Goal: Task Accomplishment & Management: Manage account settings

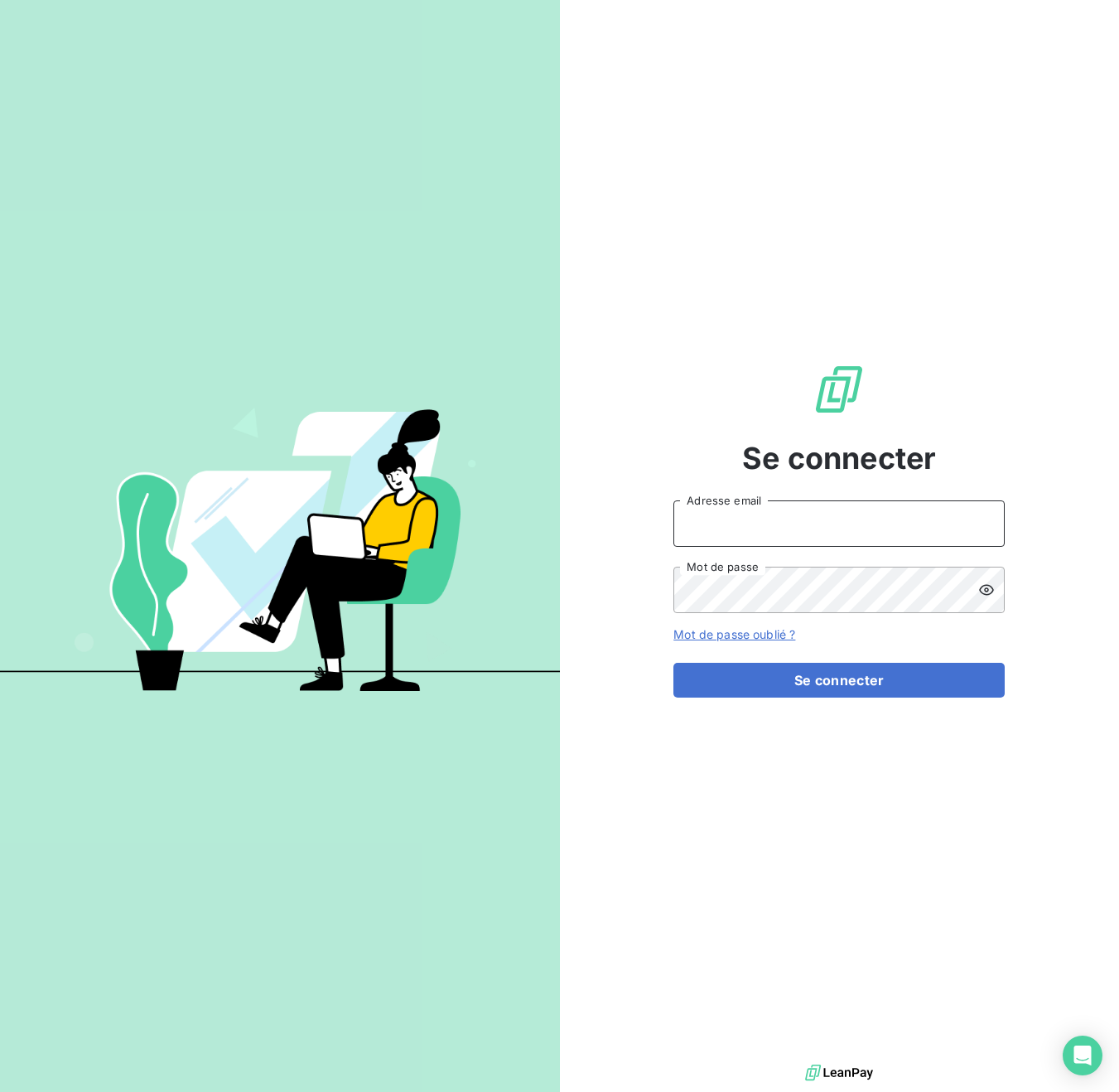
click at [734, 529] on input "Adresse email" at bounding box center [839, 523] width 332 height 46
click at [791, 528] on input "[PERSON_NAME][EMAIL_ADDRESS][DOMAIN_NAME]" at bounding box center [839, 523] width 332 height 46
type input "[PERSON_NAME][EMAIL_ADDRESS][DOMAIN_NAME]"
click at [674, 663] on button "Se connecter" at bounding box center [839, 679] width 332 height 35
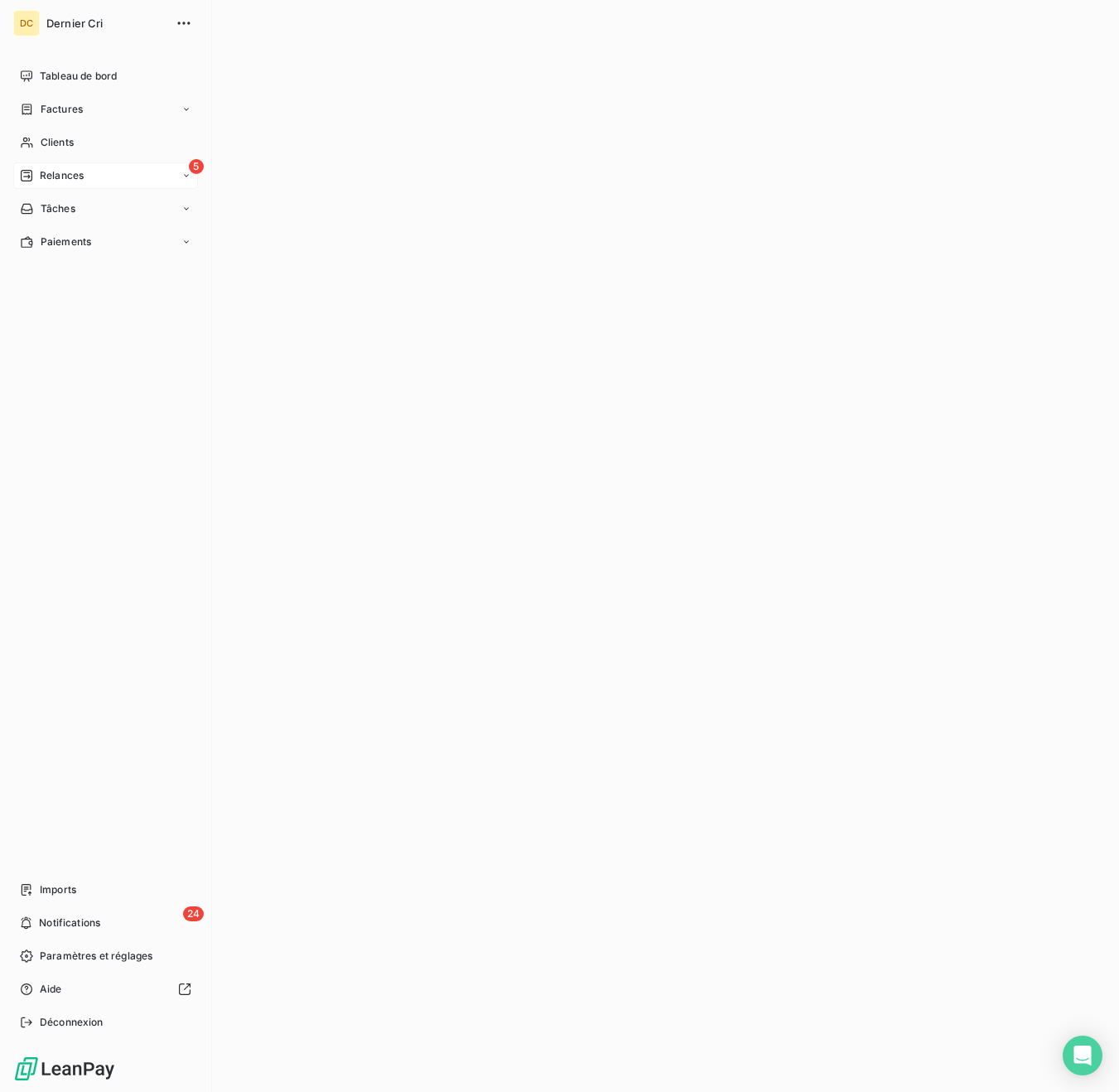
click at [38, 169] on div "Relances" at bounding box center [51, 175] width 64 height 15
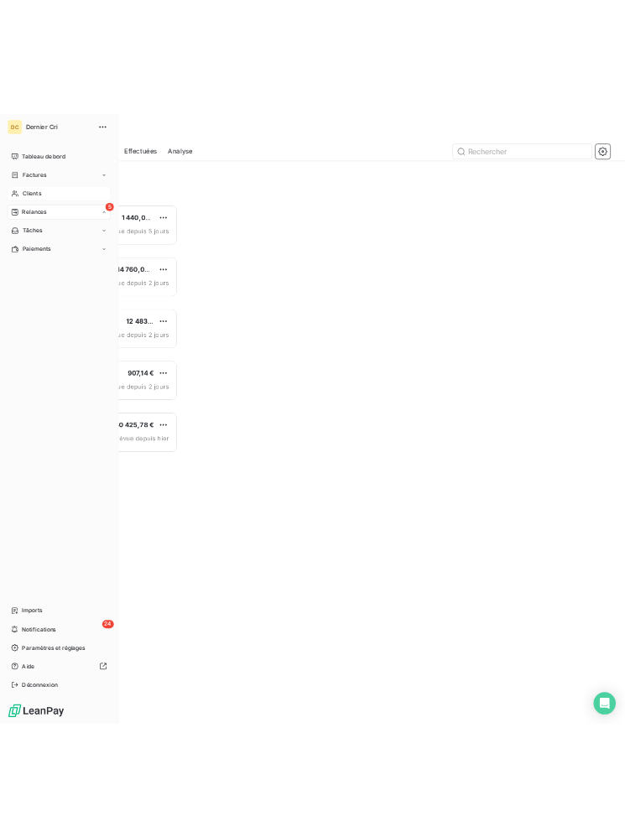
scroll to position [941, 241]
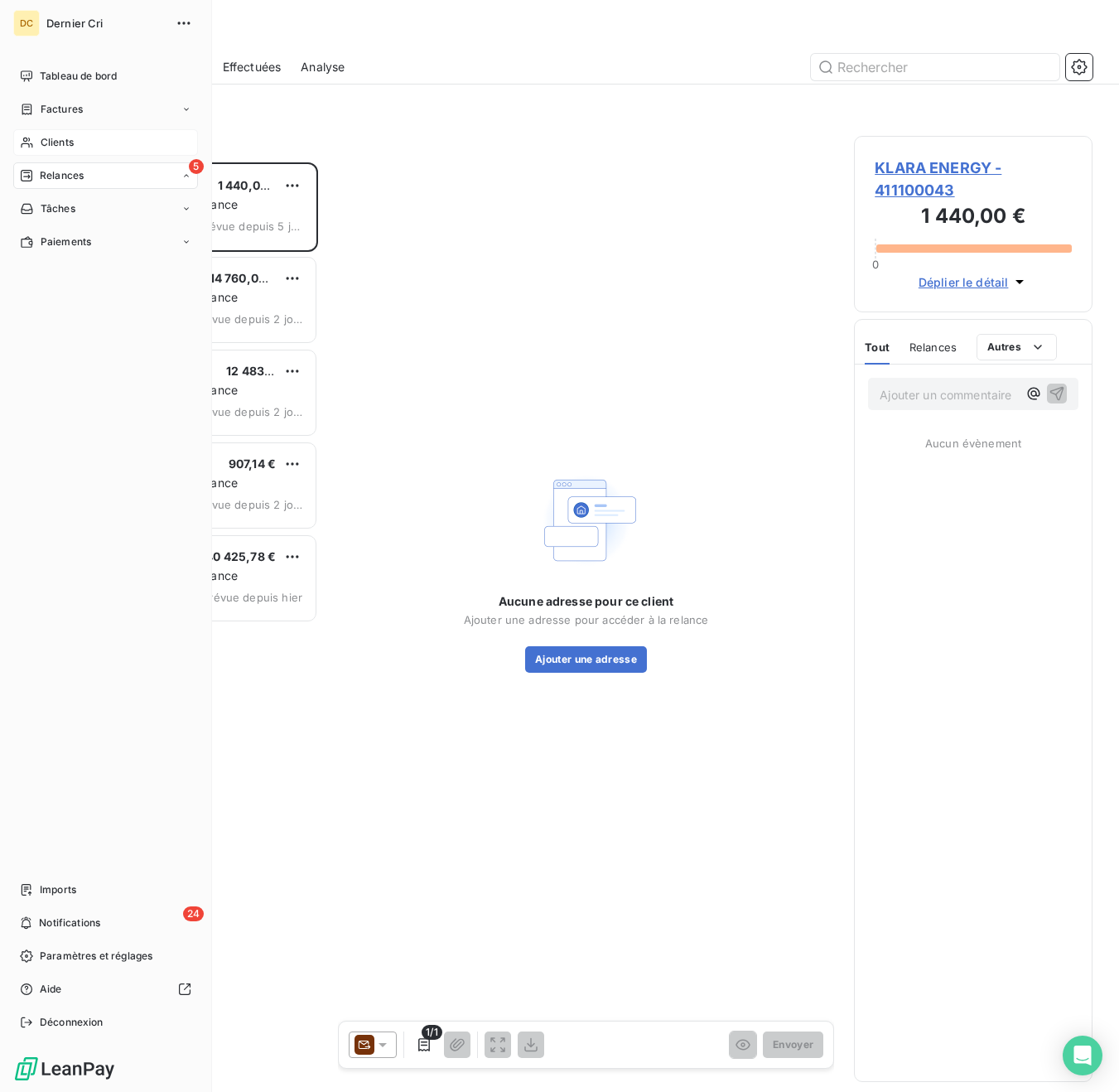
click at [41, 130] on div "Clients" at bounding box center [105, 142] width 185 height 27
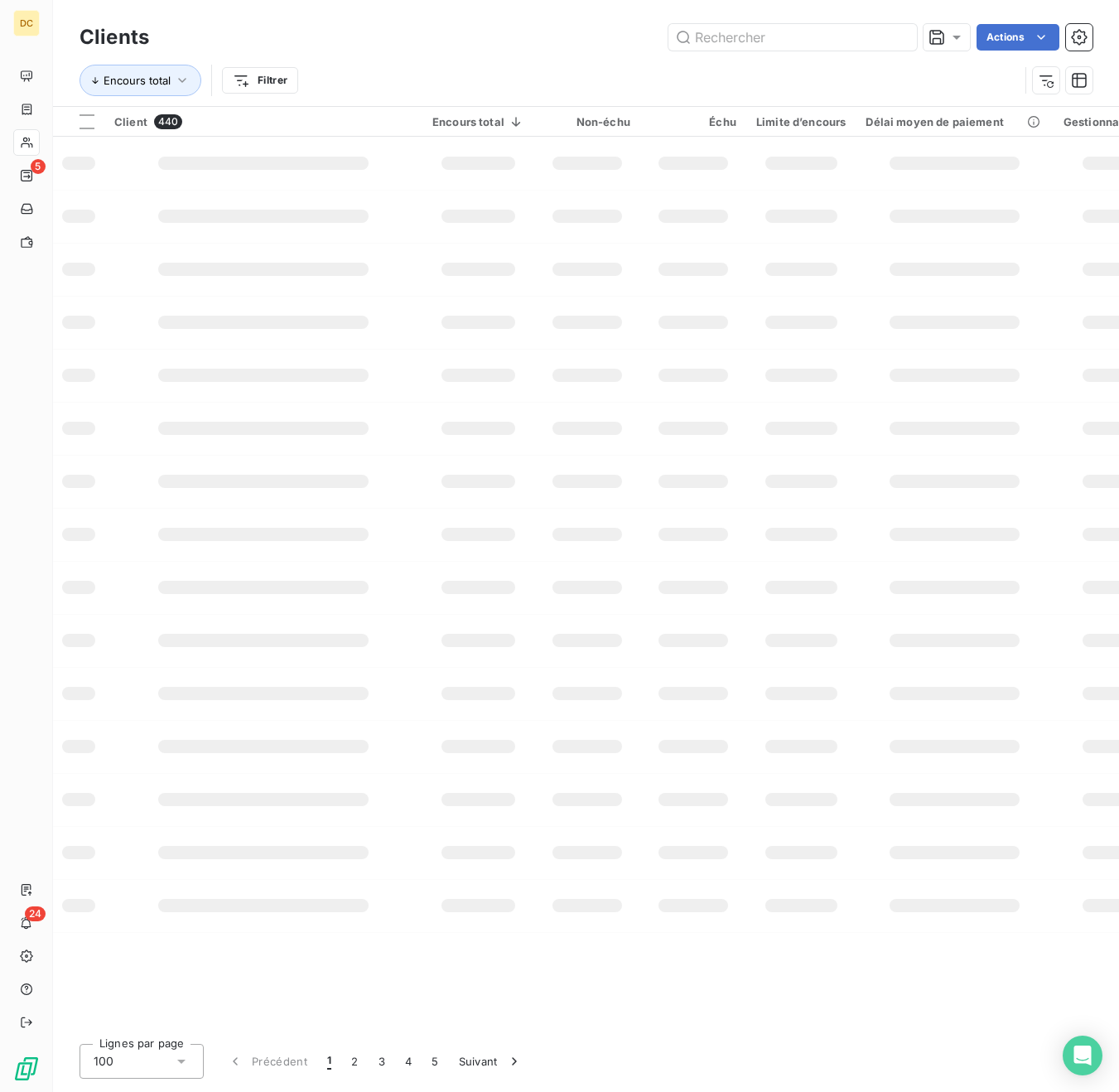
click at [24, 145] on icon at bounding box center [27, 142] width 14 height 13
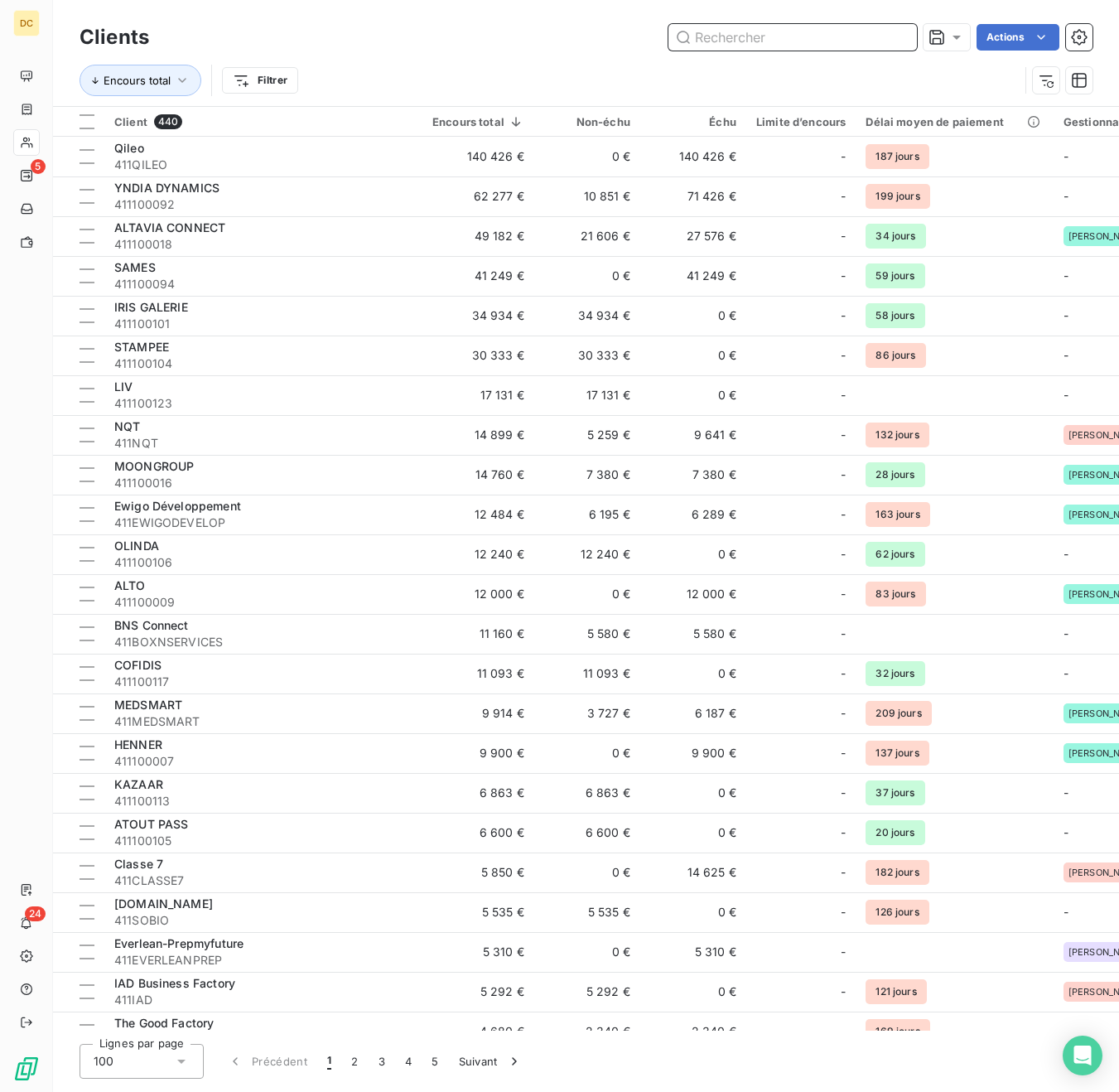
drag, startPoint x: 734, startPoint y: 26, endPoint x: 735, endPoint y: 35, distance: 9.1
click at [735, 29] on input "text" at bounding box center [793, 37] width 249 height 27
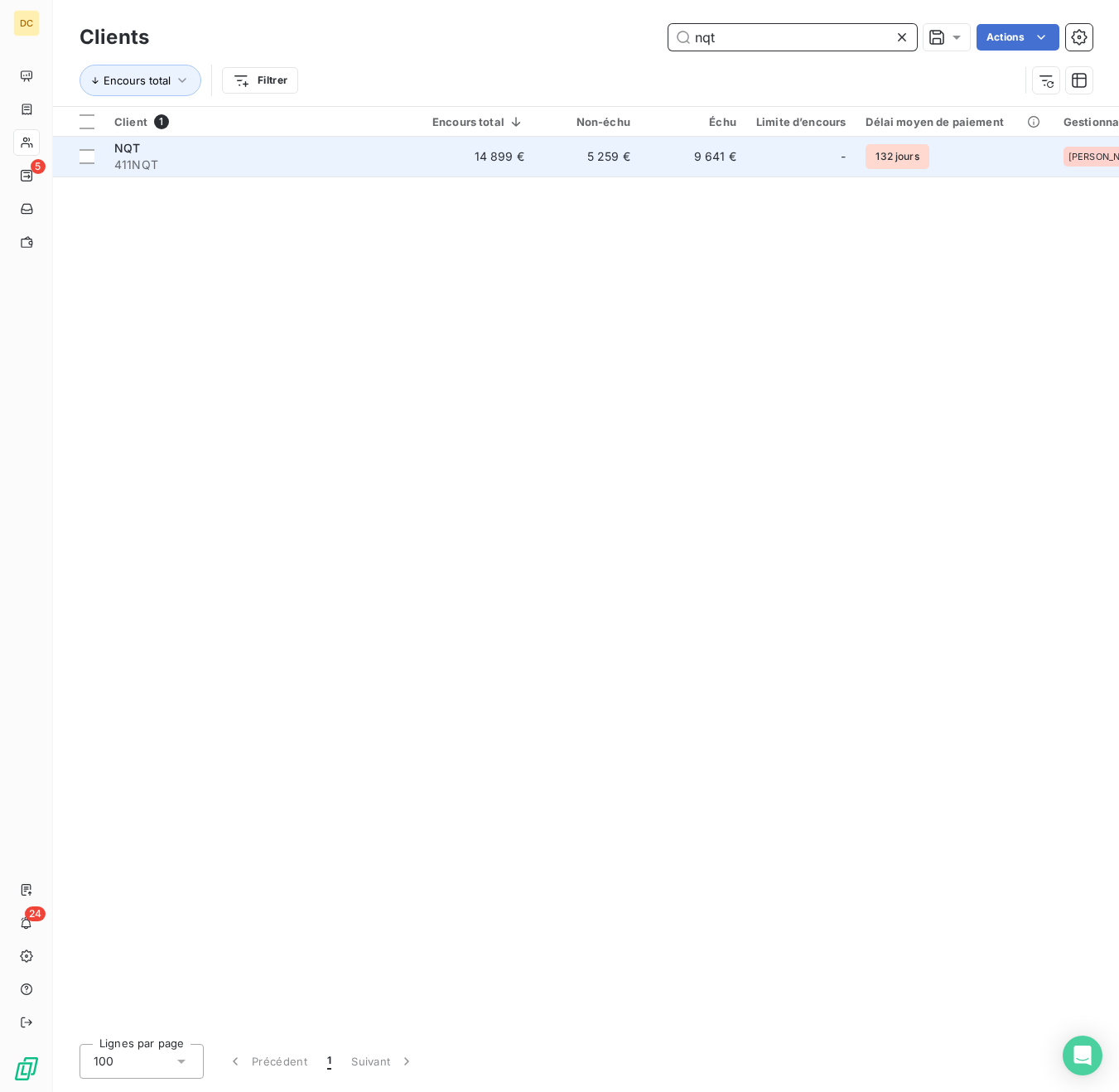
type input "nqt"
click at [657, 145] on td "9 641 €" at bounding box center [692, 156] width 106 height 39
